Goal: Transaction & Acquisition: Purchase product/service

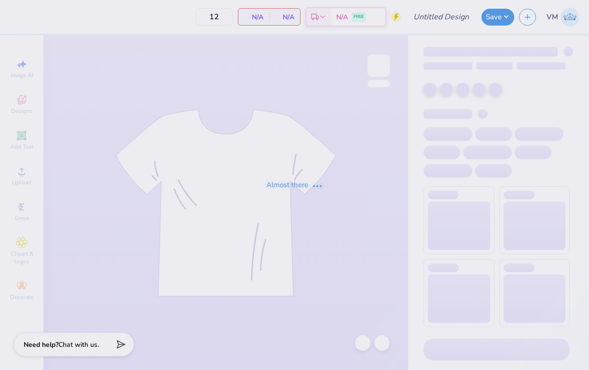
type input "PKT 100th Fall 2025"
type input "60"
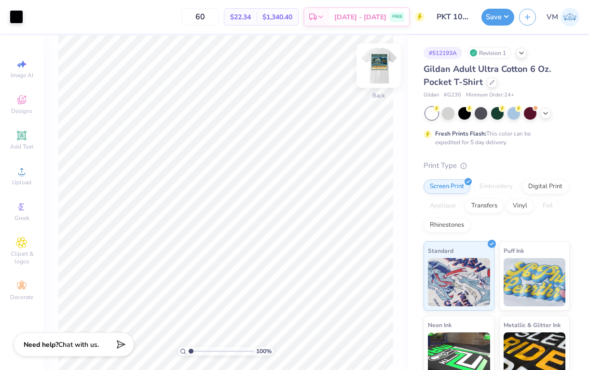
click at [375, 67] on img at bounding box center [378, 65] width 39 height 39
click at [24, 174] on icon at bounding box center [21, 171] width 7 height 7
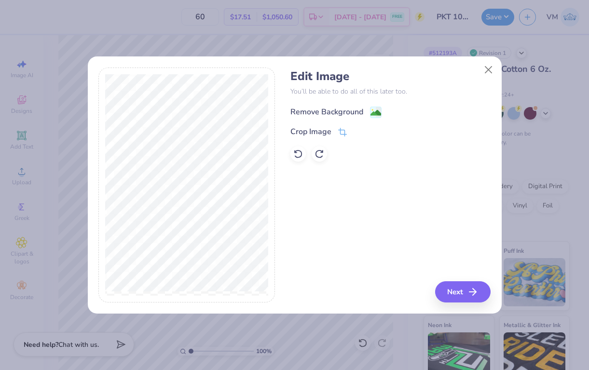
click at [373, 114] on image at bounding box center [375, 112] width 11 height 11
click at [465, 291] on button "Next" at bounding box center [463, 291] width 55 height 21
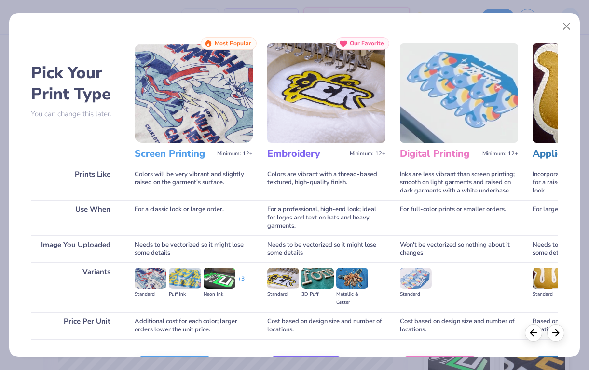
scroll to position [63, 0]
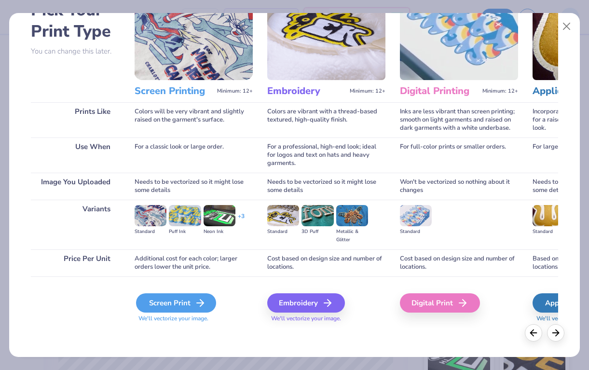
click at [198, 298] on icon at bounding box center [200, 303] width 12 height 12
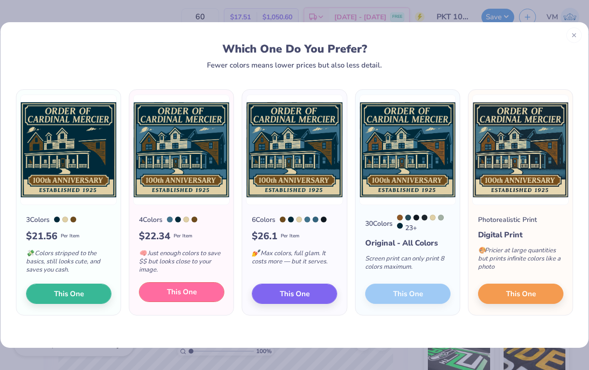
click at [182, 294] on span "This One" at bounding box center [182, 291] width 30 height 11
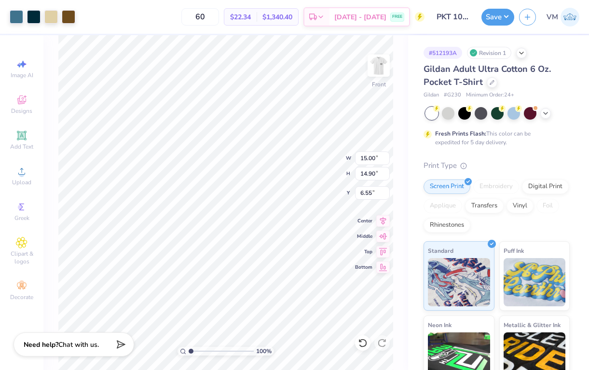
type input "13.84"
type input "13.75"
type input "7.70"
type input "13.35"
type input "13.26"
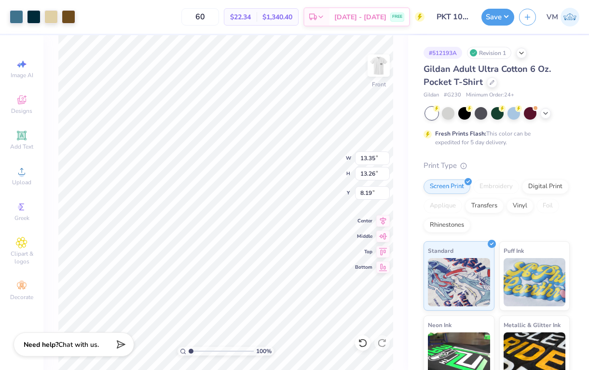
type input "3.94"
click at [65, 16] on div at bounding box center [68, 15] width 13 height 13
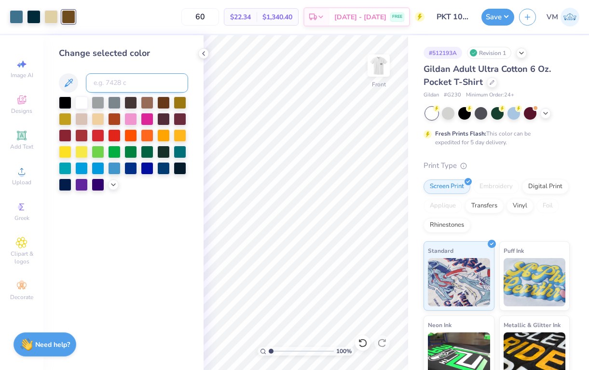
click at [107, 80] on input at bounding box center [137, 82] width 102 height 19
type input "1395"
click at [16, 19] on div at bounding box center [16, 15] width 13 height 13
click at [112, 81] on input at bounding box center [137, 82] width 102 height 19
type input "7697"
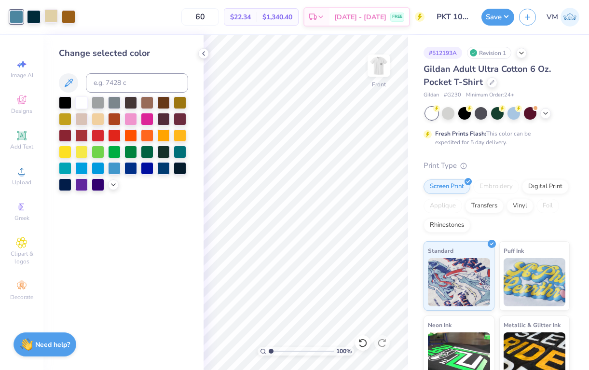
click at [54, 19] on div at bounding box center [50, 15] width 13 height 13
click at [107, 85] on input at bounding box center [137, 82] width 102 height 19
type input "7499"
click at [205, 55] on icon at bounding box center [204, 54] width 8 height 8
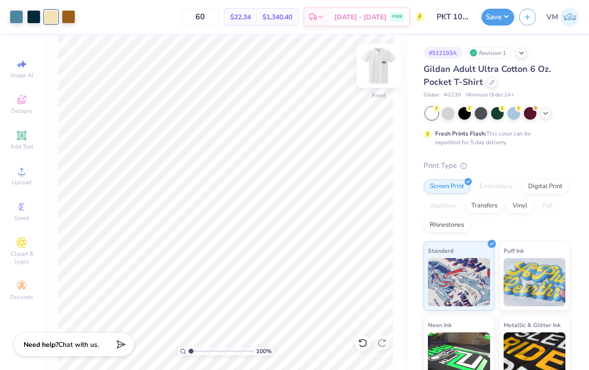
click at [387, 63] on img at bounding box center [378, 65] width 39 height 39
click at [387, 63] on img at bounding box center [378, 65] width 19 height 19
click at [371, 67] on img at bounding box center [378, 65] width 39 height 39
click at [10, 17] on div at bounding box center [16, 15] width 13 height 13
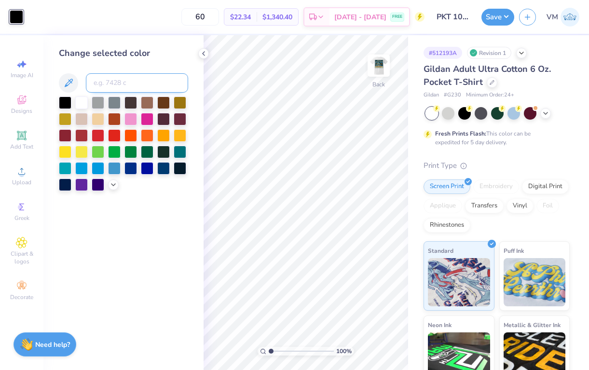
click at [149, 83] on input at bounding box center [137, 82] width 102 height 19
type input "303"
click at [203, 50] on icon at bounding box center [204, 54] width 8 height 8
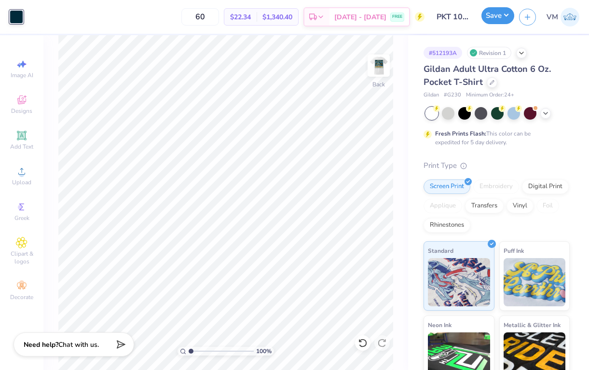
click at [495, 18] on button "Save" at bounding box center [497, 15] width 33 height 17
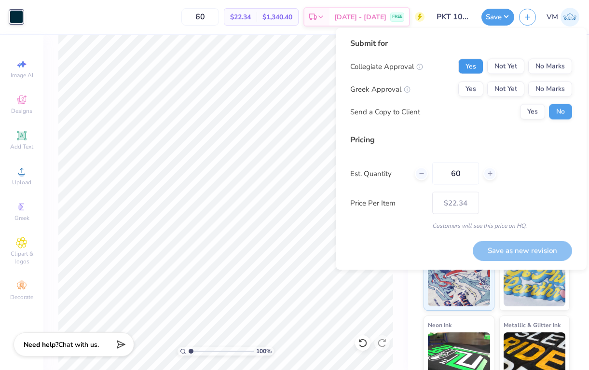
click at [475, 64] on button "Yes" at bounding box center [470, 66] width 25 height 15
click at [471, 85] on button "Yes" at bounding box center [470, 88] width 25 height 15
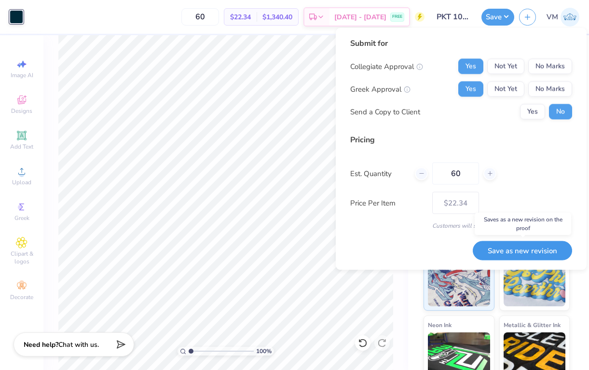
click at [492, 252] on button "Save as new revision" at bounding box center [521, 251] width 99 height 20
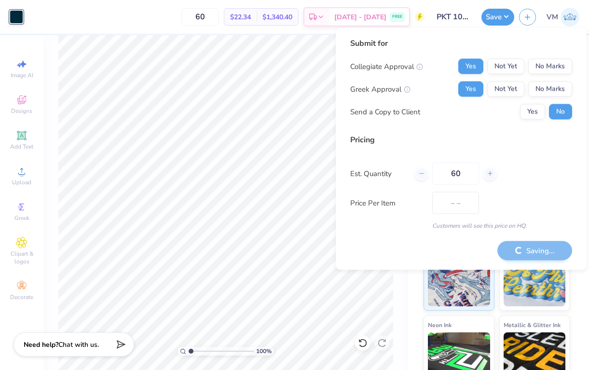
type input "$22.34"
